Goal: Task Accomplishment & Management: Manage account settings

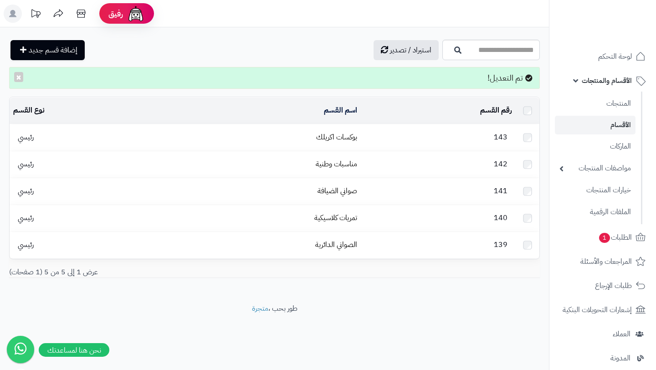
click at [598, 88] on link "الأقسام والمنتجات" at bounding box center [603, 81] width 96 height 22
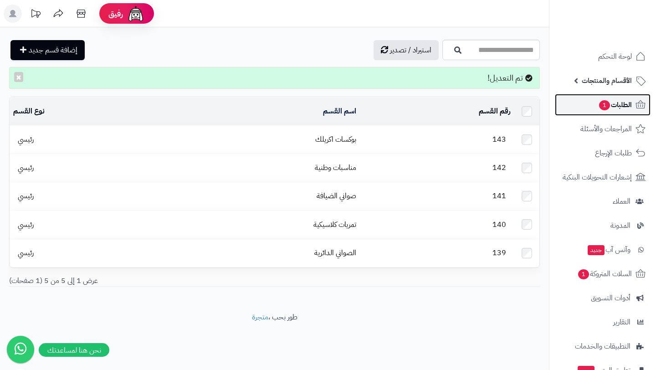
click at [601, 97] on link "الطلبات 1" at bounding box center [603, 105] width 96 height 22
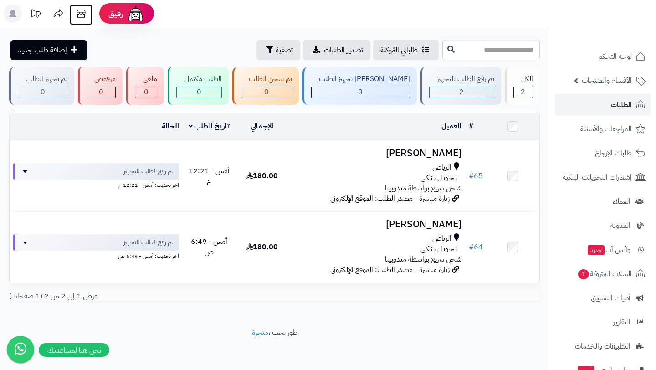
click at [82, 11] on icon at bounding box center [81, 14] width 18 height 18
click at [614, 90] on link "الأقسام والمنتجات" at bounding box center [603, 81] width 96 height 22
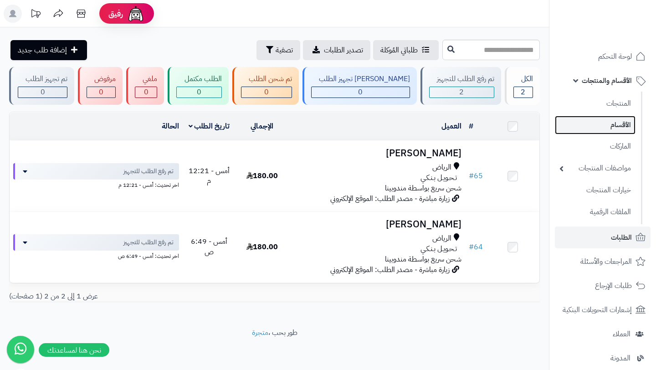
click at [614, 121] on link "الأقسام" at bounding box center [595, 125] width 81 height 19
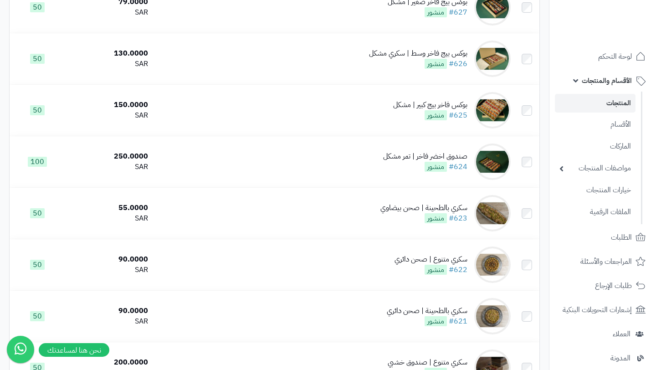
scroll to position [512, 0]
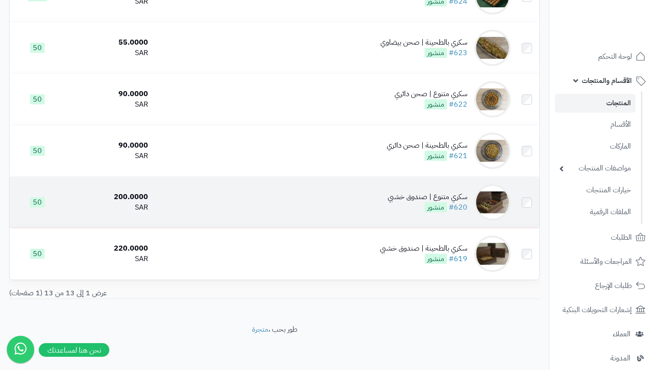
click at [440, 200] on div "سكري متنوع | صندوق خشبي" at bounding box center [428, 197] width 80 height 10
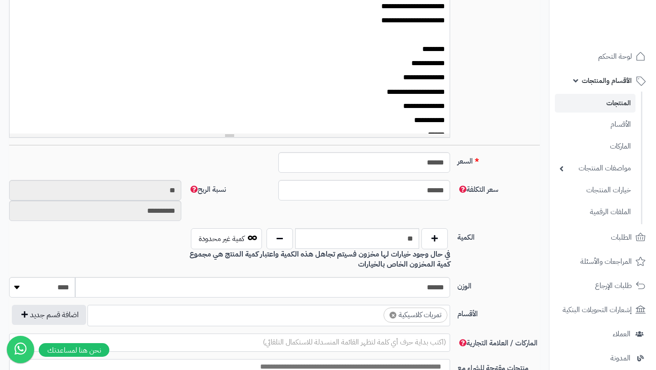
scroll to position [87, 0]
